Goal: Find specific page/section: Find specific page/section

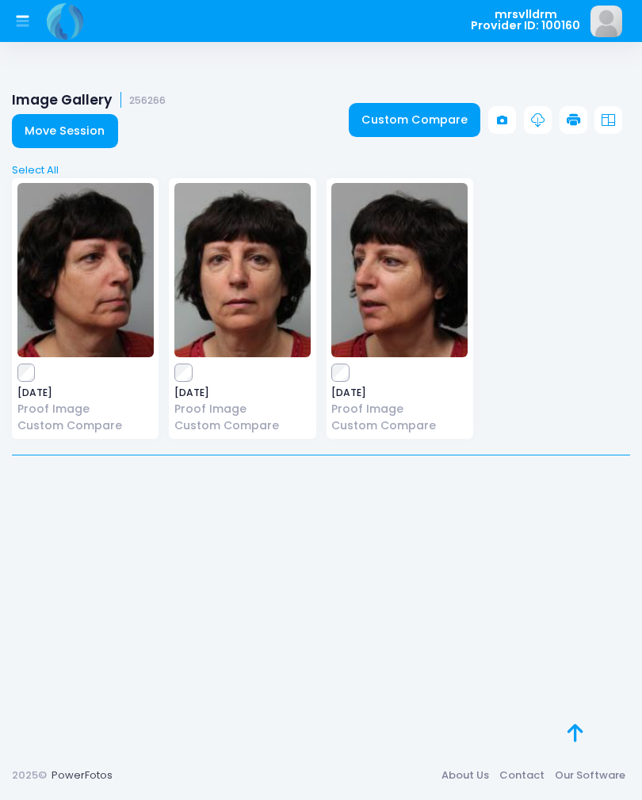
click at [9, 15] on button at bounding box center [23, 22] width 32 height 32
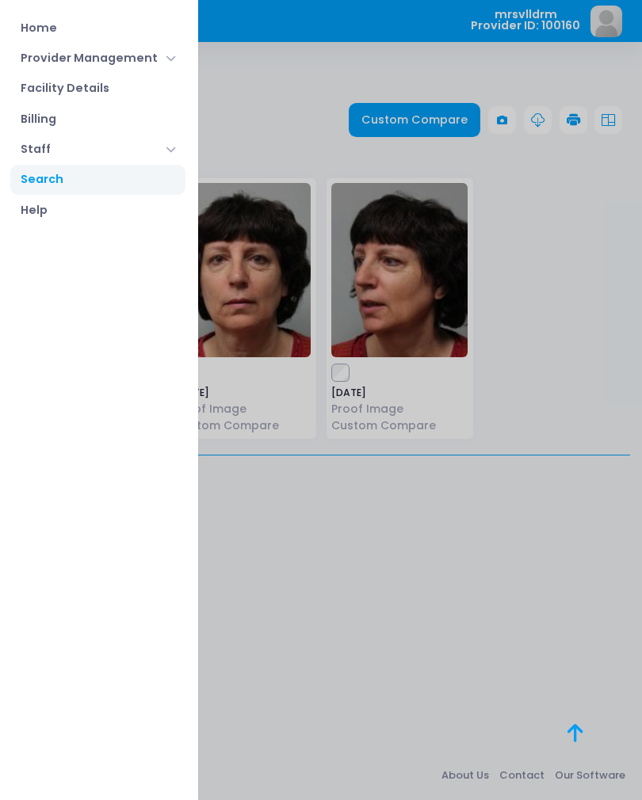
click at [511, 631] on div at bounding box center [321, 400] width 642 height 800
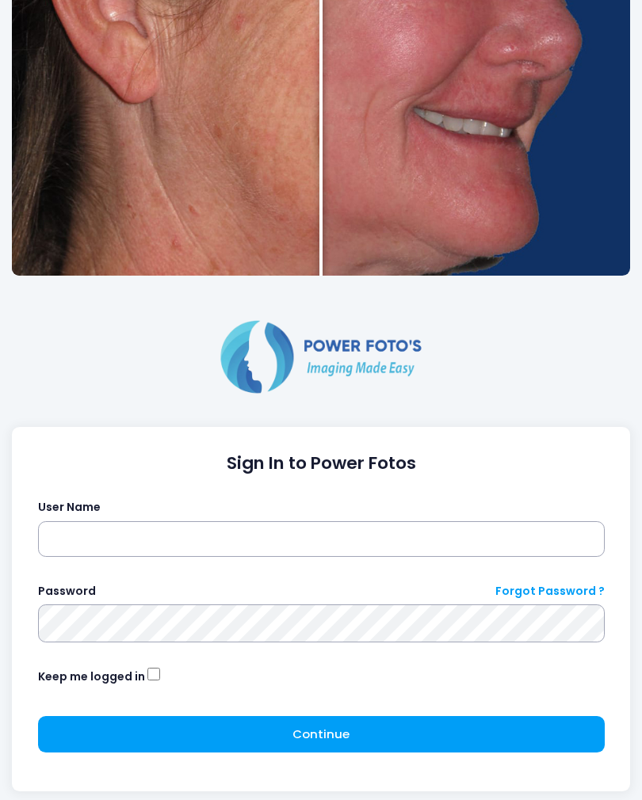
scroll to position [482, 0]
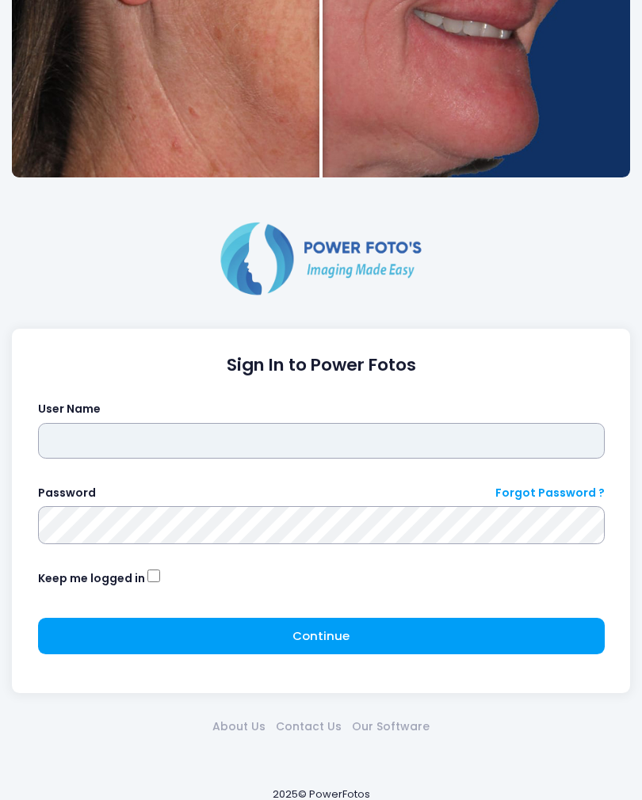
click at [398, 457] on input "text" at bounding box center [321, 441] width 566 height 36
click at [433, 448] on input "text" at bounding box center [321, 441] width 566 height 36
type input "*********"
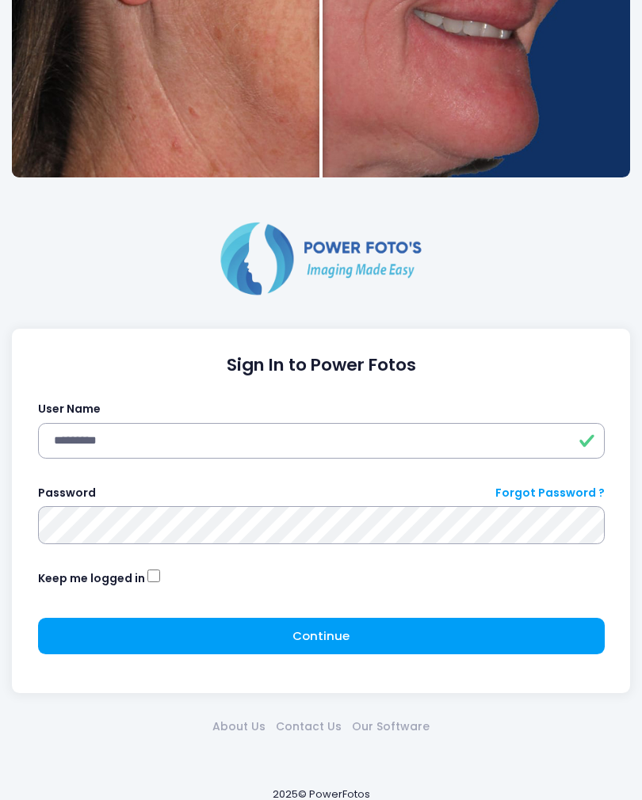
click button "submit" at bounding box center [0, 0] width 0 height 0
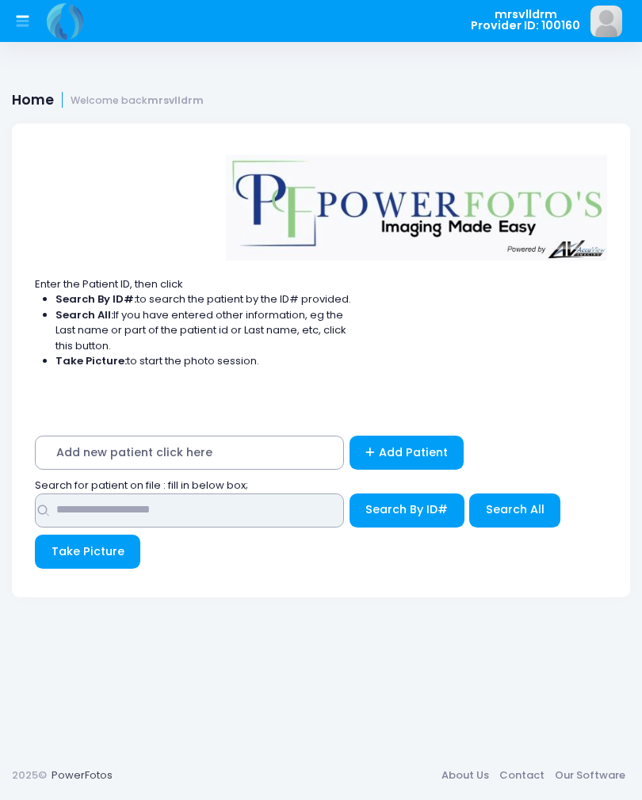
click at [273, 509] on input "text" at bounding box center [189, 510] width 309 height 34
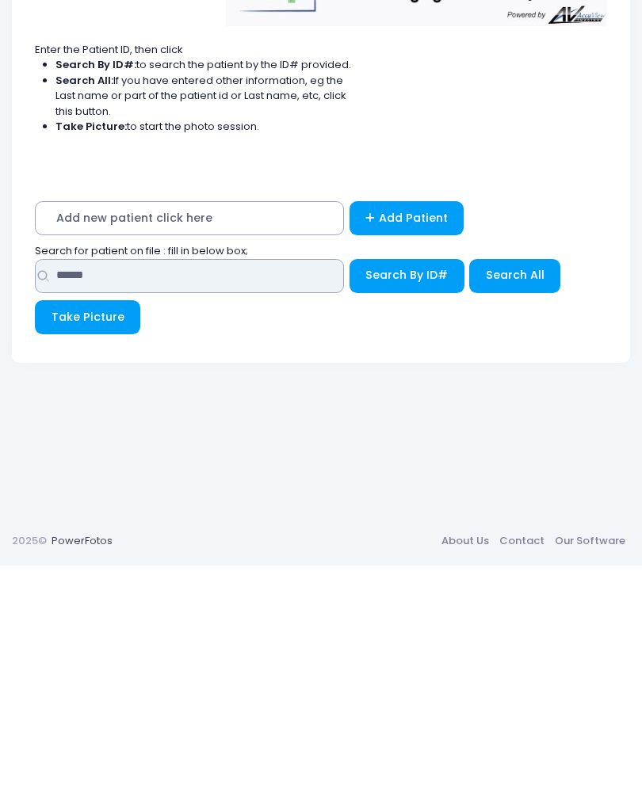
type input "******"
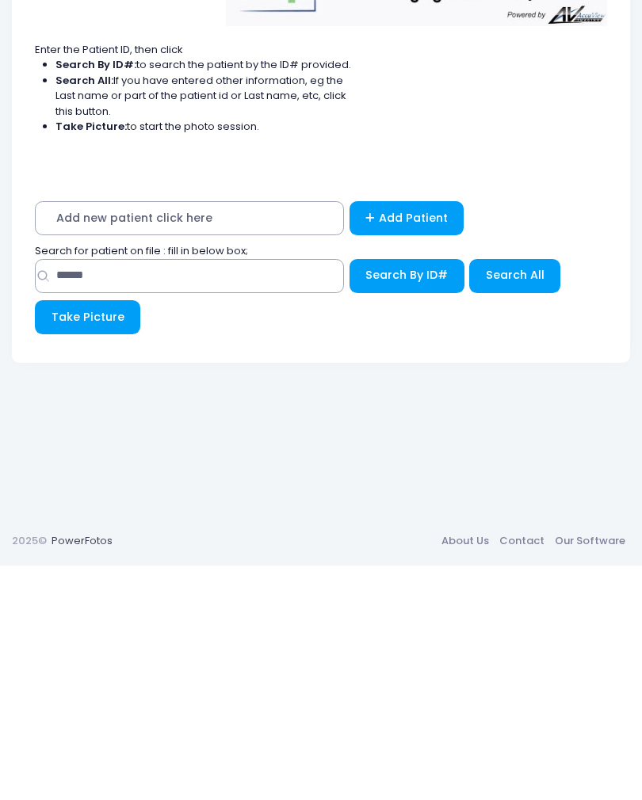
click at [204, 436] on span "Add new patient click here" at bounding box center [189, 453] width 309 height 34
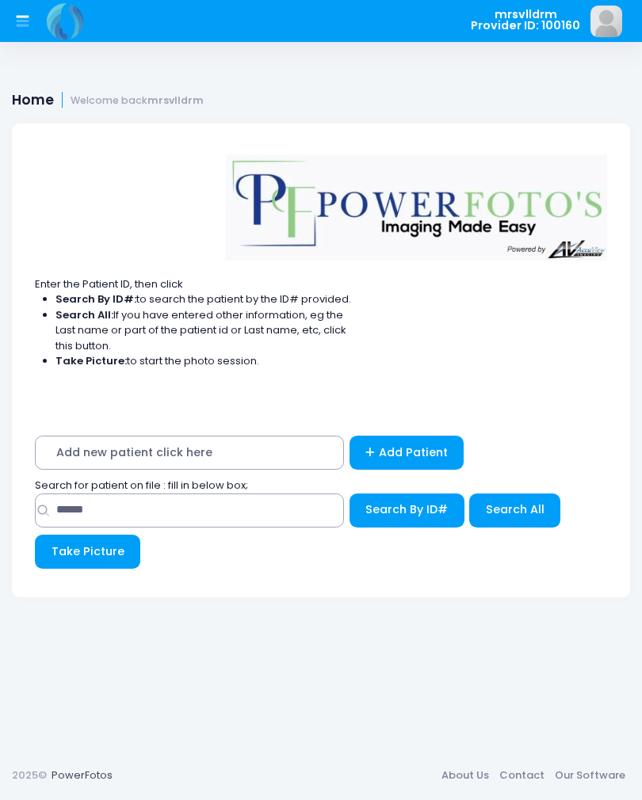
click at [253, 447] on span "Add new patient click here" at bounding box center [189, 453] width 309 height 34
click at [404, 503] on span "Search By ID#" at bounding box center [406, 509] width 82 height 16
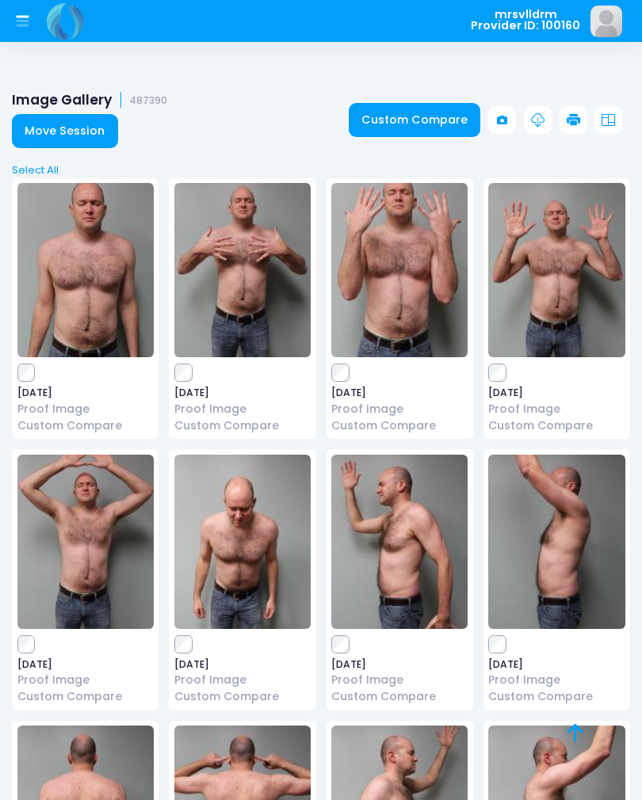
click at [327, 90] on div "Image Gallery 487390 Move Session Custom Compare" at bounding box center [321, 120] width 642 height 67
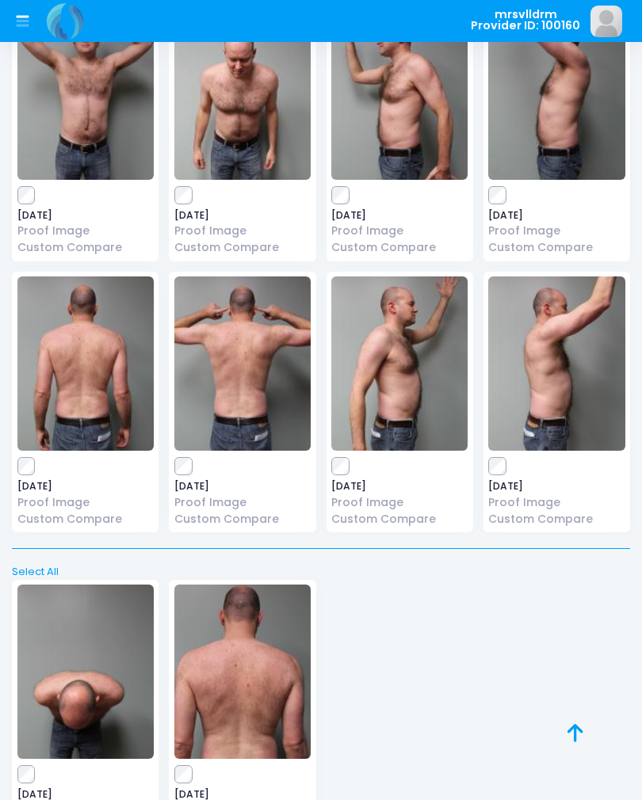
scroll to position [475, 0]
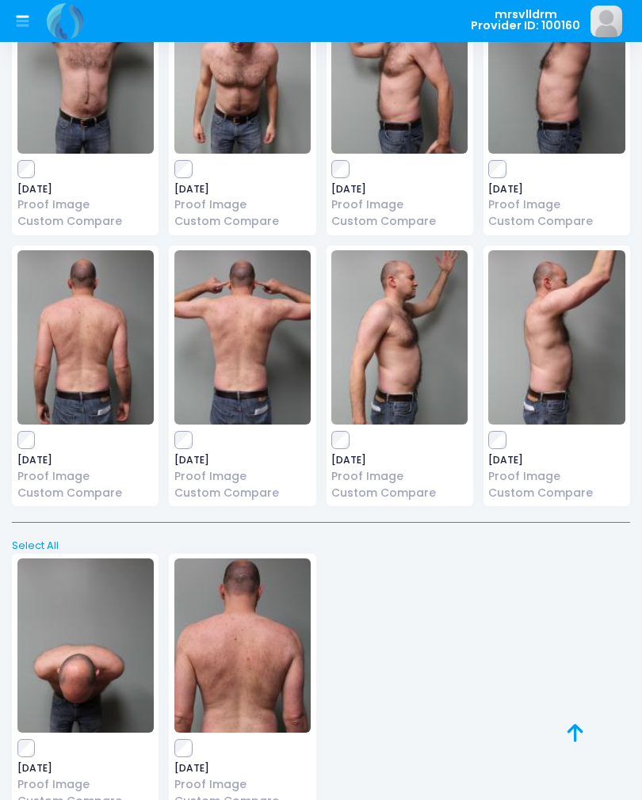
click at [261, 608] on img at bounding box center [242, 645] width 136 height 174
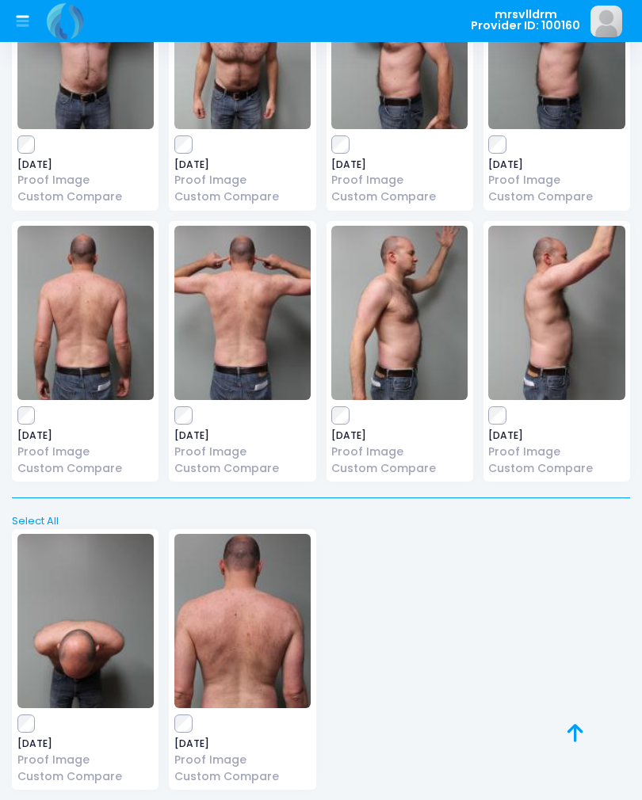
click at [90, 633] on img at bounding box center [85, 621] width 136 height 174
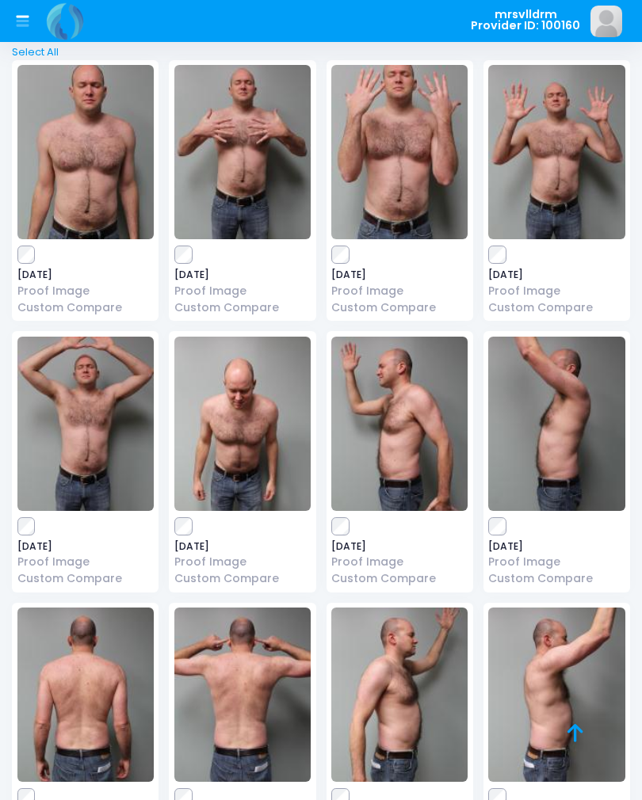
scroll to position [116, 0]
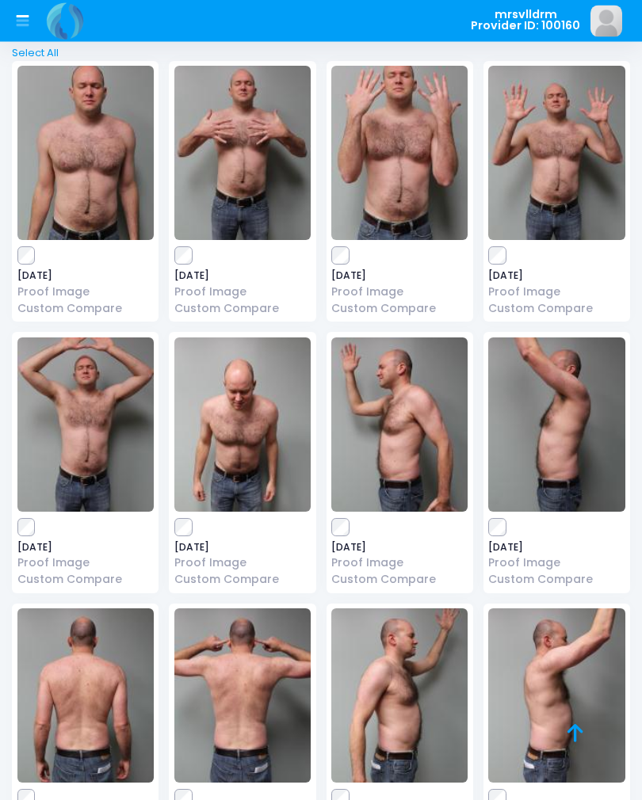
click at [125, 419] on img at bounding box center [85, 425] width 136 height 174
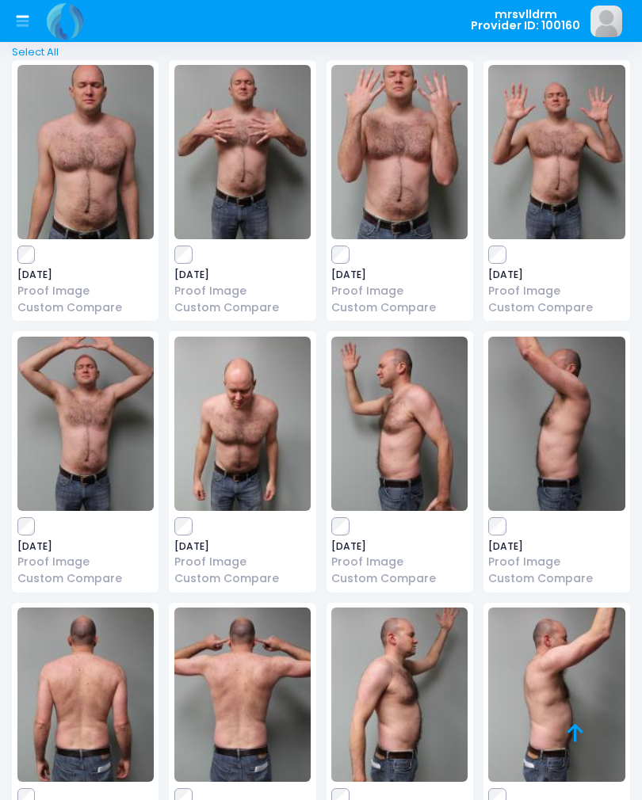
click at [394, 157] on img at bounding box center [399, 152] width 136 height 174
click at [554, 451] on img at bounding box center [556, 424] width 136 height 174
click at [428, 173] on img at bounding box center [399, 152] width 136 height 174
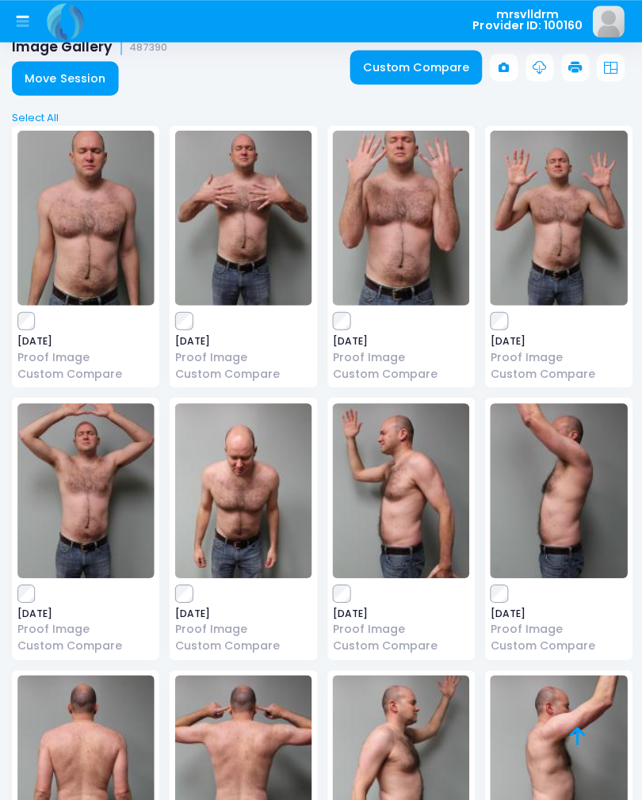
scroll to position [0, 0]
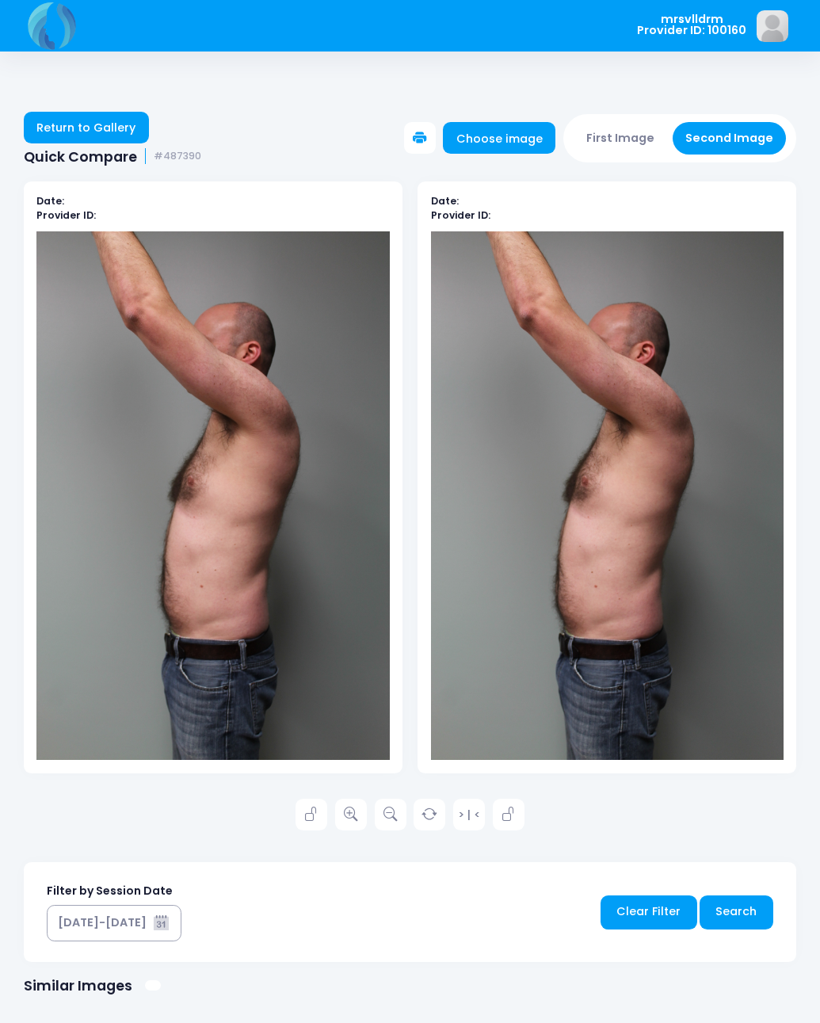
scroll to position [14, 0]
